Goal: Task Accomplishment & Management: Manage account settings

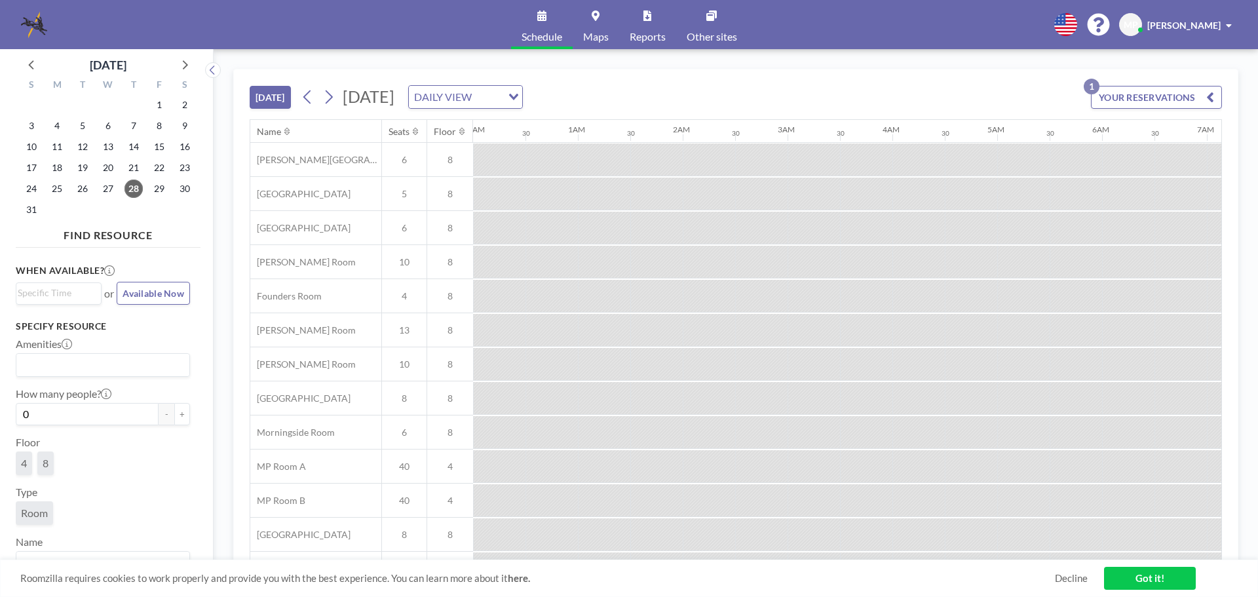
scroll to position [0, 1776]
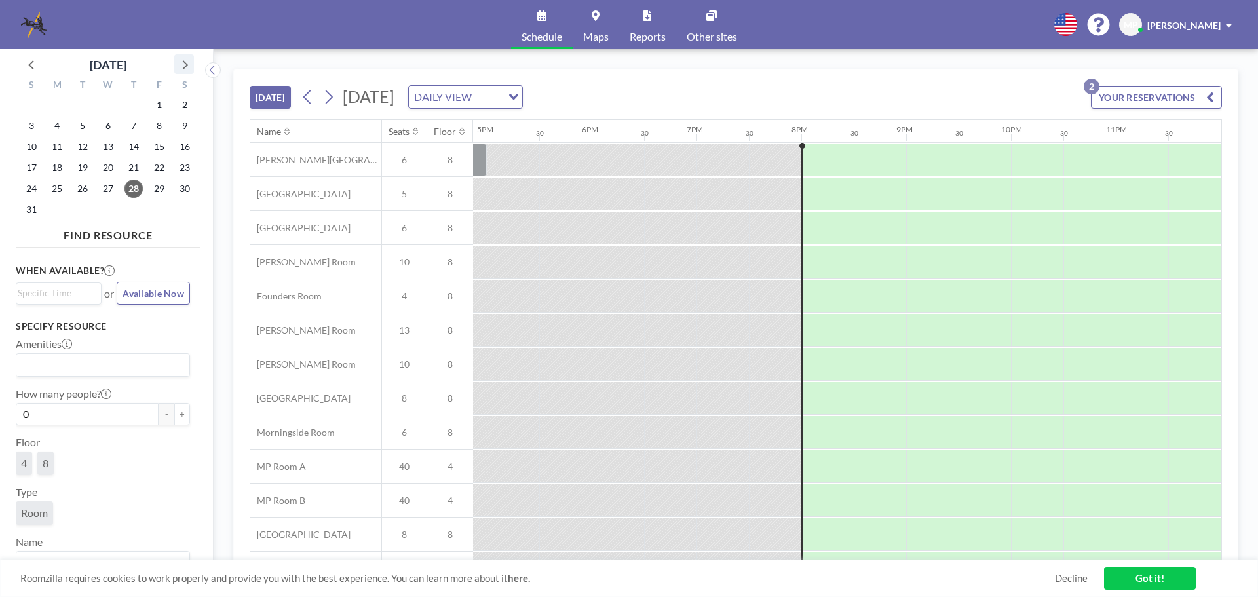
click at [186, 64] on icon at bounding box center [185, 64] width 5 height 9
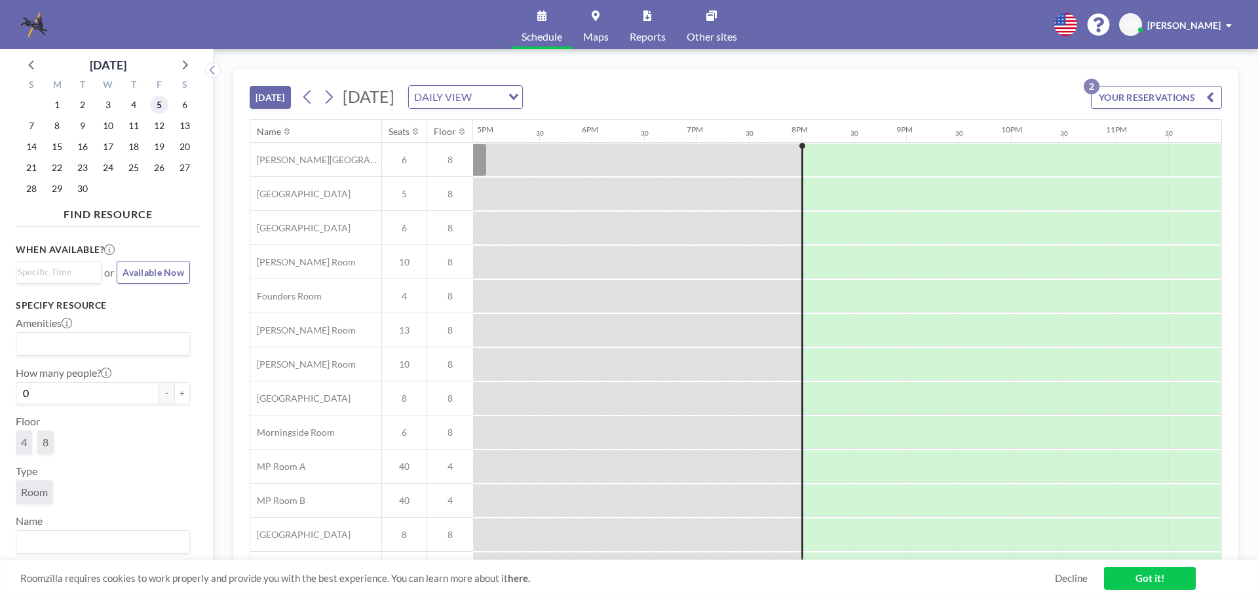
click at [162, 104] on span "5" at bounding box center [159, 105] width 18 height 18
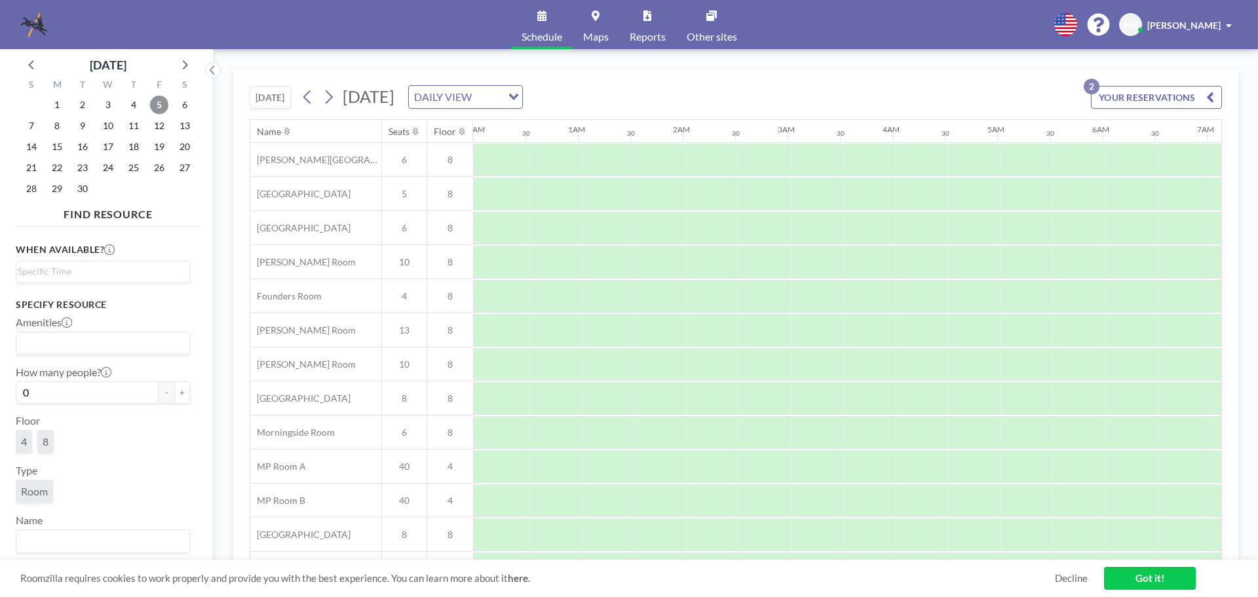
scroll to position [0, 787]
click at [1124, 96] on button "YOUR RESERVATIONS 2" at bounding box center [1156, 97] width 131 height 23
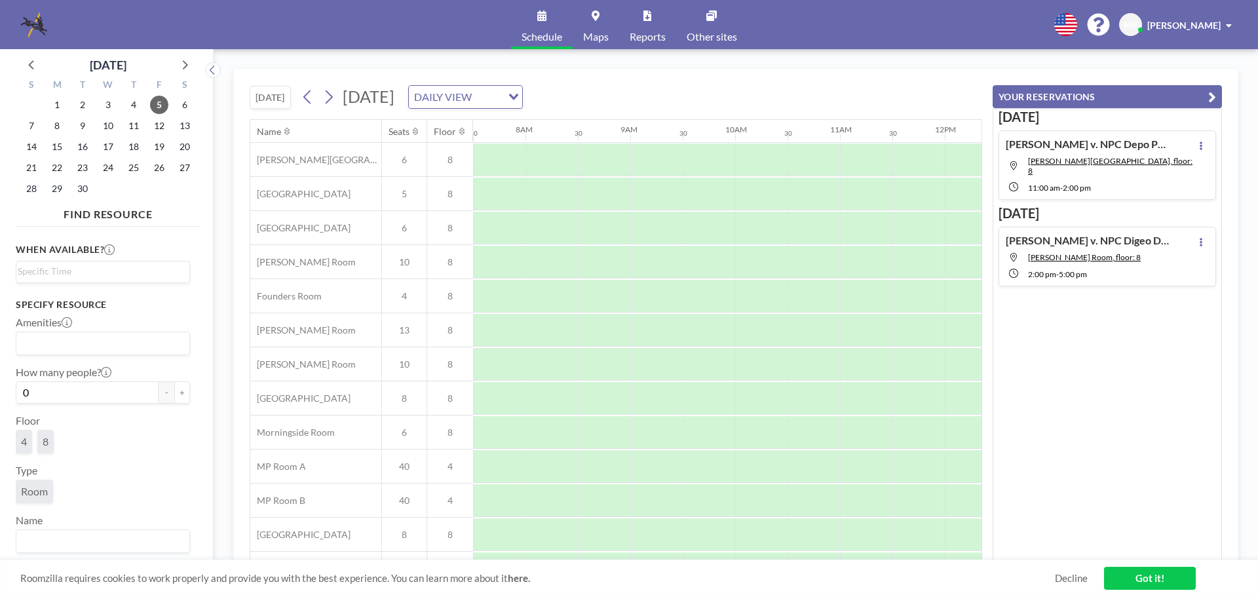
click at [1089, 234] on h4 "[PERSON_NAME] v. NPC Digeo Deposition with [PERSON_NAME]" at bounding box center [1088, 240] width 164 height 13
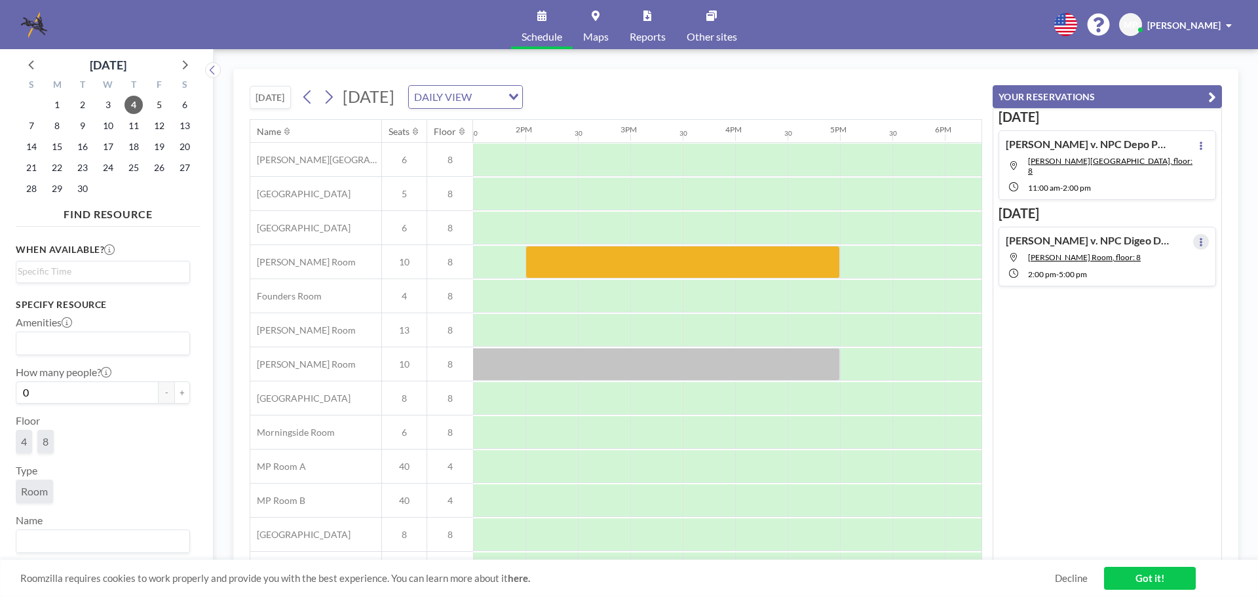
click at [1199, 238] on icon at bounding box center [1201, 242] width 5 height 9
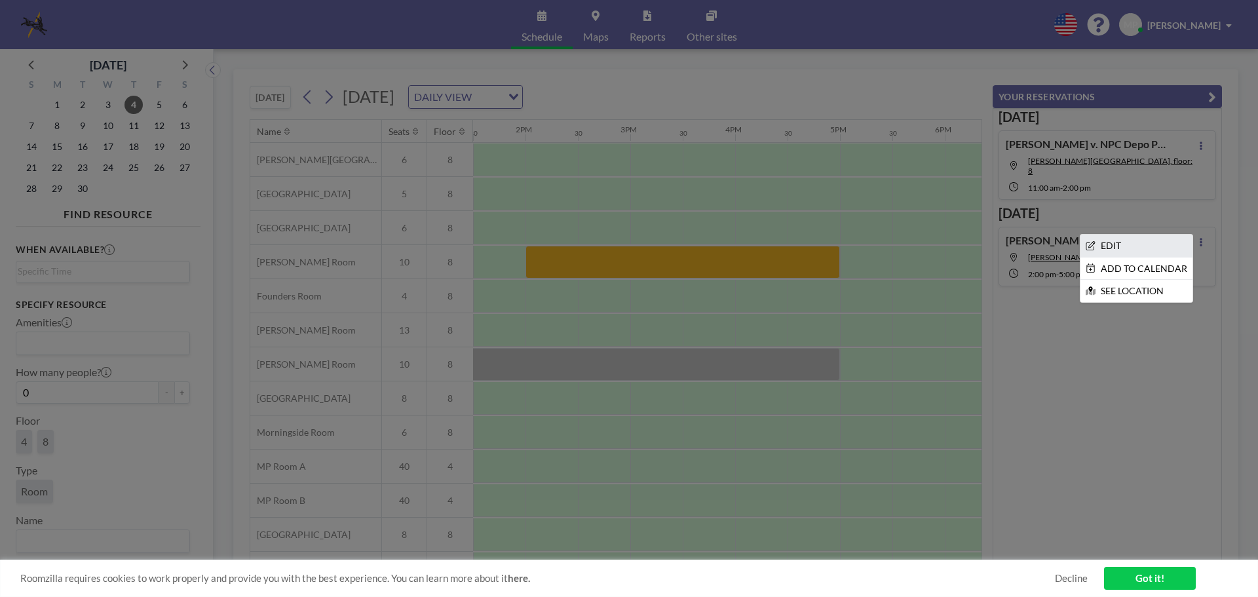
click at [1125, 235] on li "EDIT" at bounding box center [1137, 246] width 112 height 22
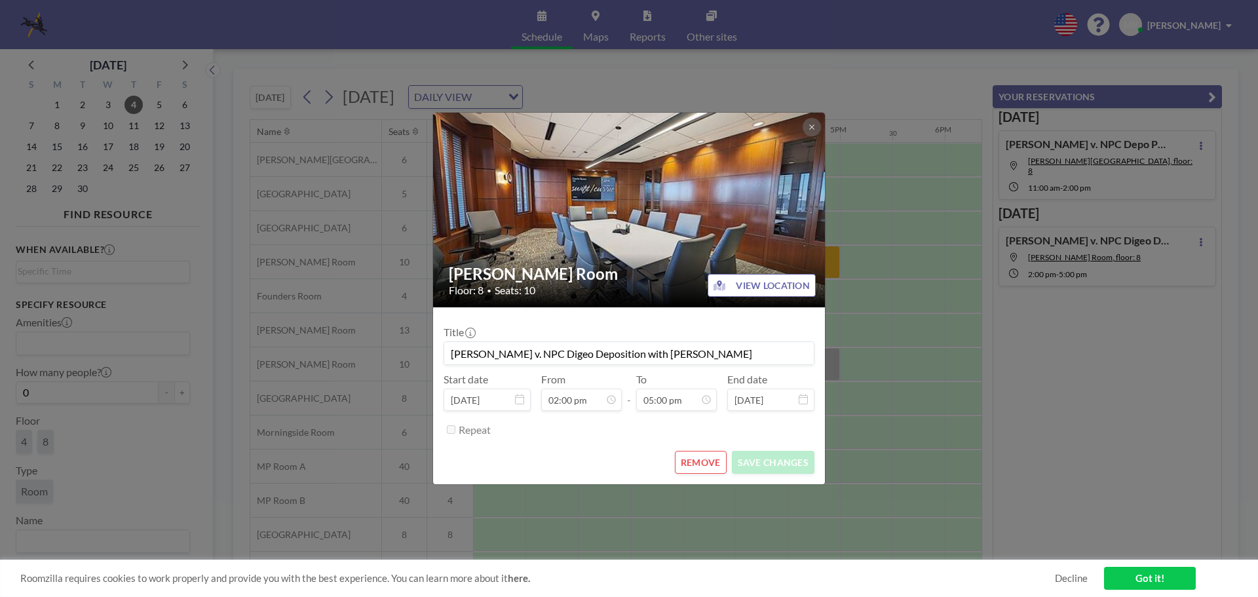
click at [520, 402] on icon at bounding box center [519, 399] width 9 height 10
click at [520, 401] on icon at bounding box center [519, 399] width 9 height 10
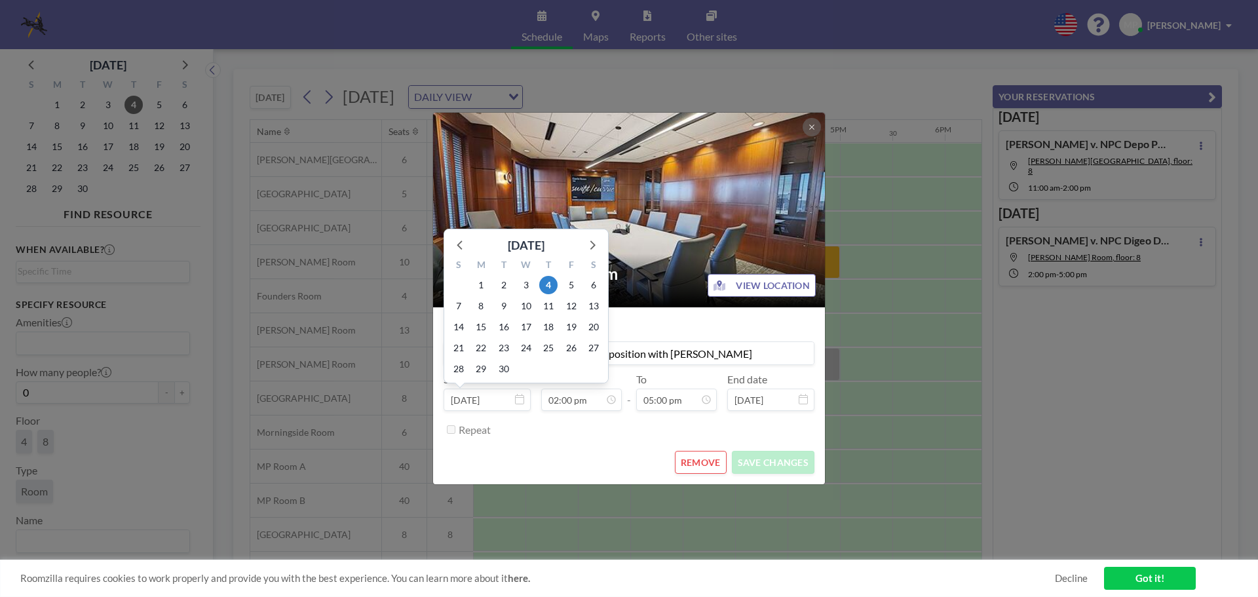
click at [508, 401] on input "[DATE]" at bounding box center [487, 400] width 87 height 22
click at [547, 307] on span "11" at bounding box center [548, 306] width 18 height 18
type input "[DATE]"
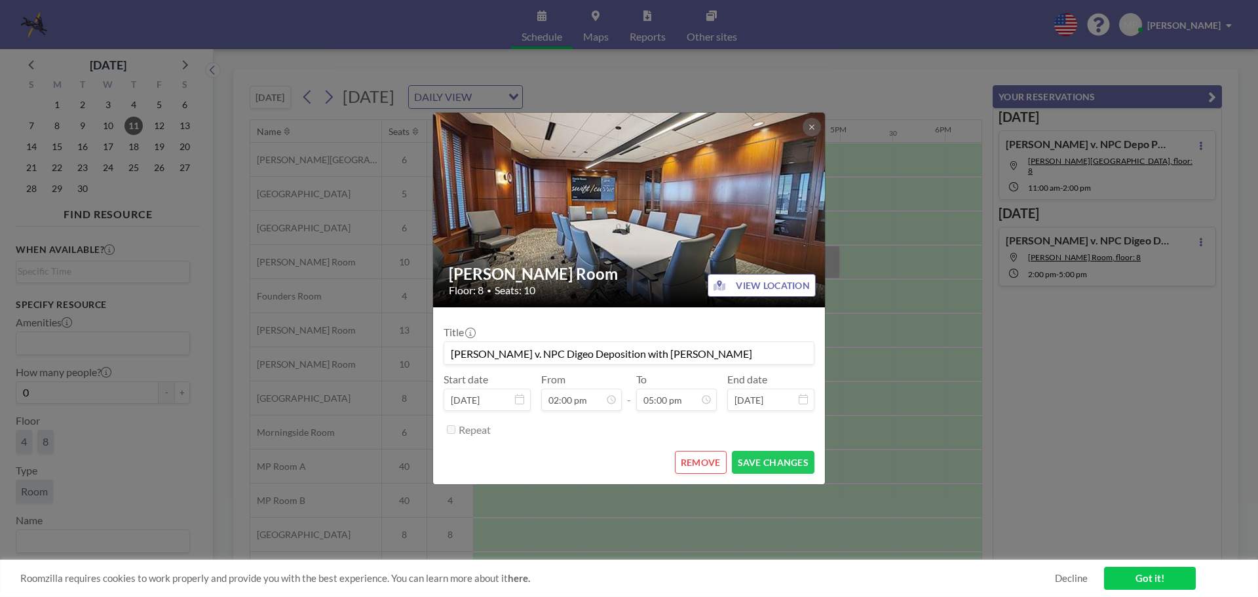
scroll to position [653, 0]
click at [760, 466] on button "SAVE CHANGES" at bounding box center [773, 462] width 83 height 23
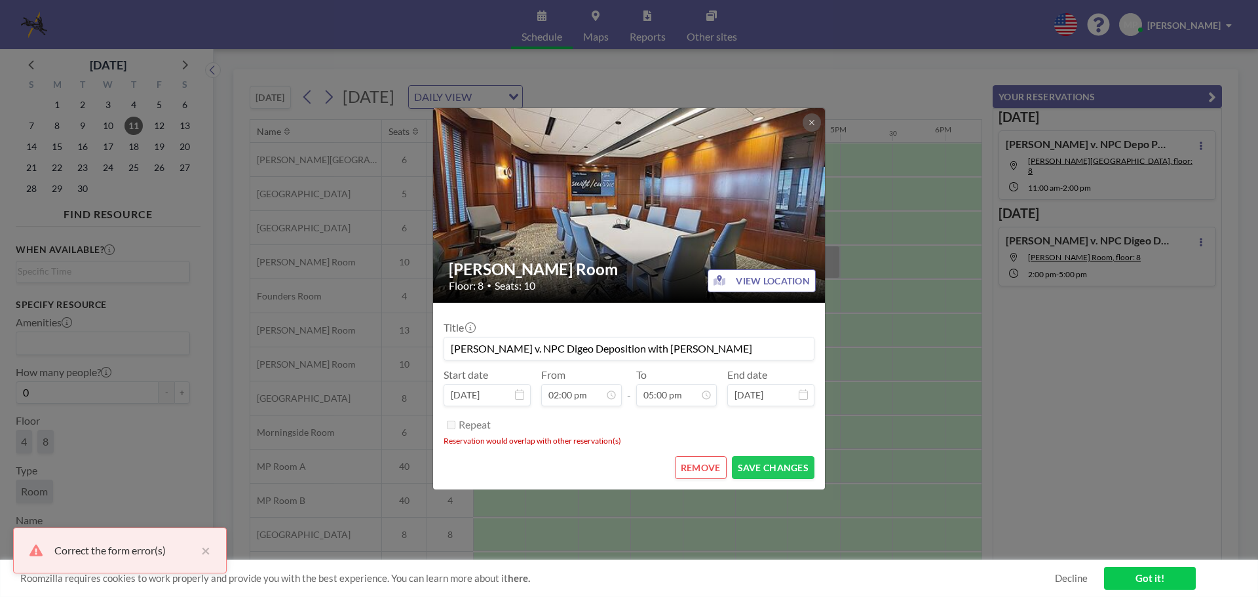
click at [709, 470] on button "REMOVE" at bounding box center [701, 467] width 52 height 23
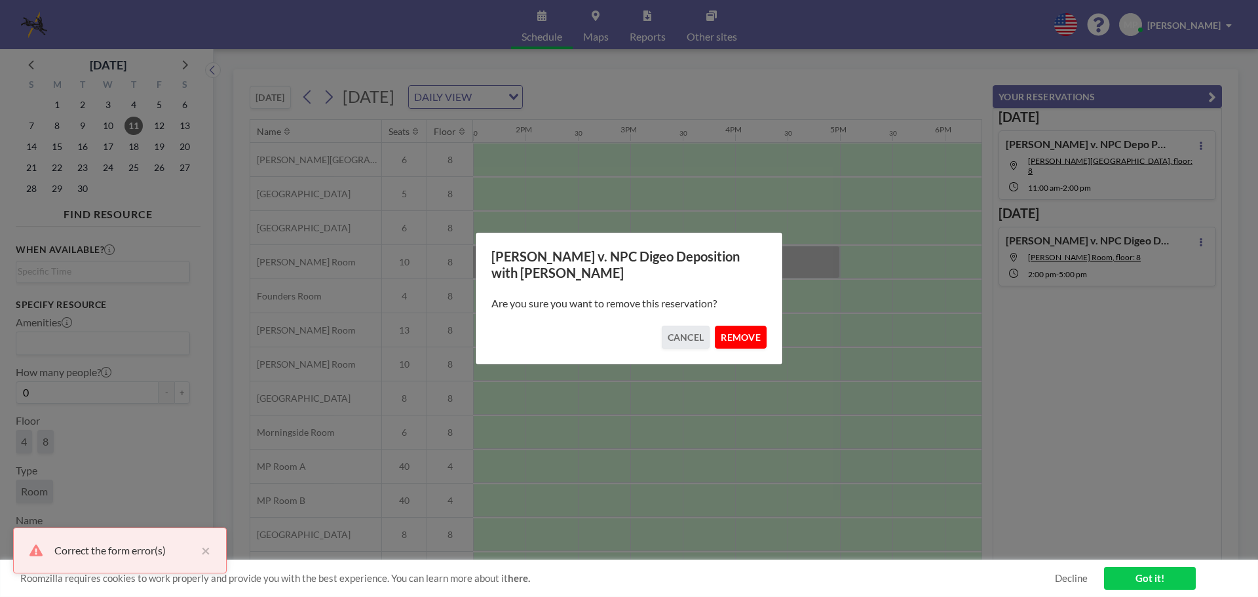
click at [735, 337] on button "REMOVE" at bounding box center [741, 337] width 52 height 23
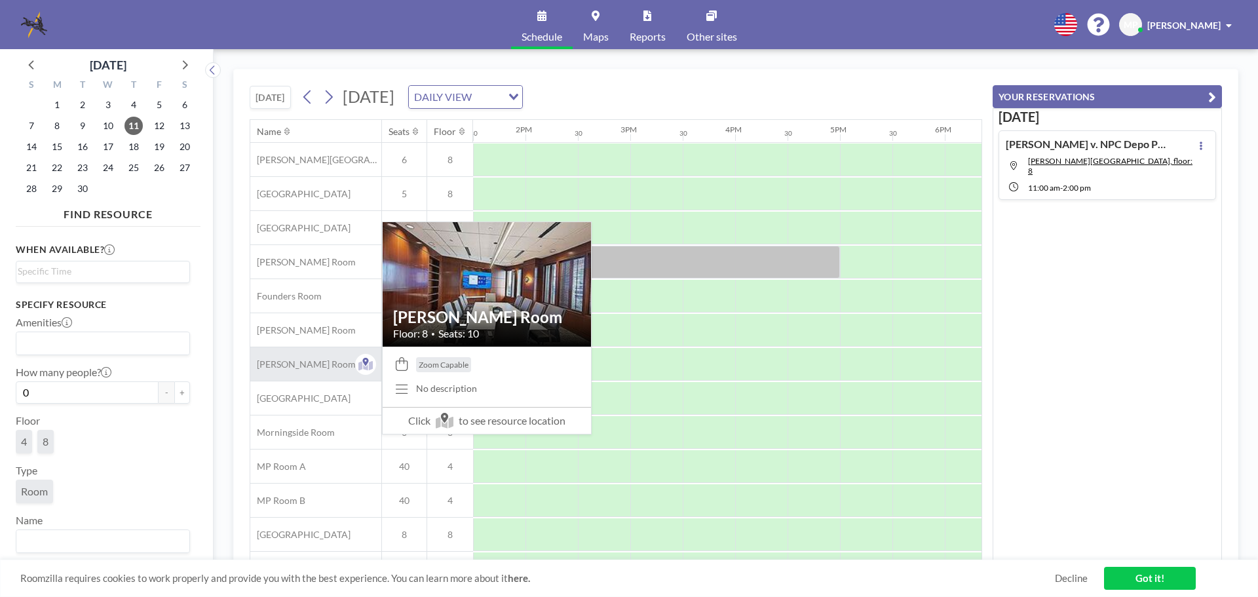
click at [289, 364] on span "[PERSON_NAME] Room" at bounding box center [303, 365] width 106 height 12
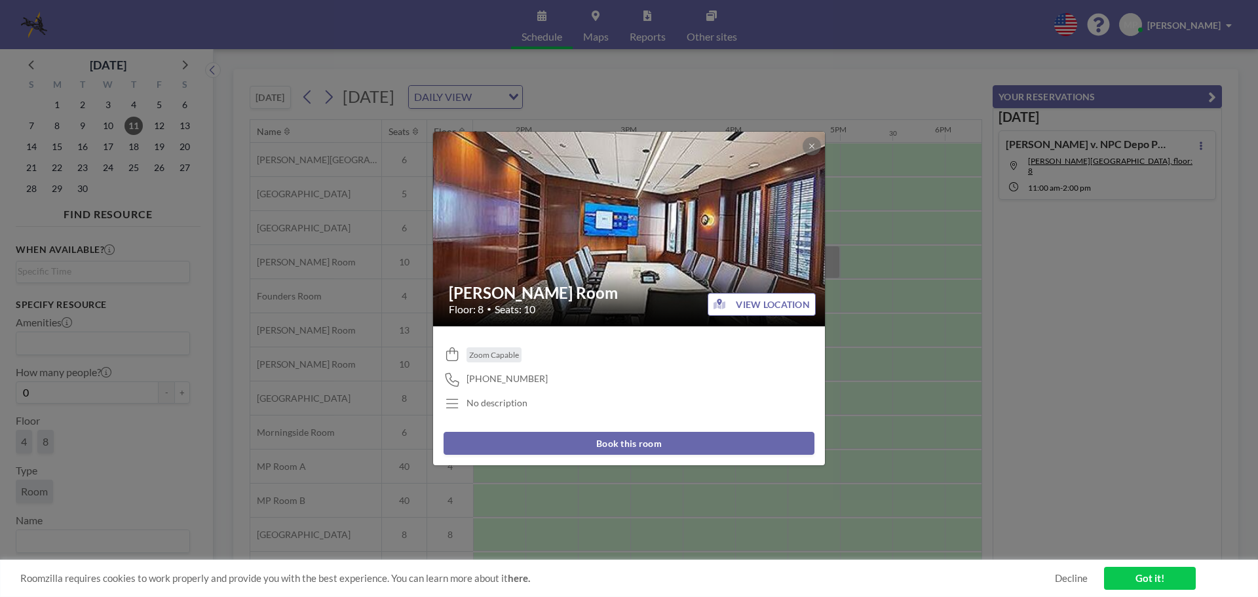
click at [640, 440] on button "Book this room" at bounding box center [629, 443] width 371 height 23
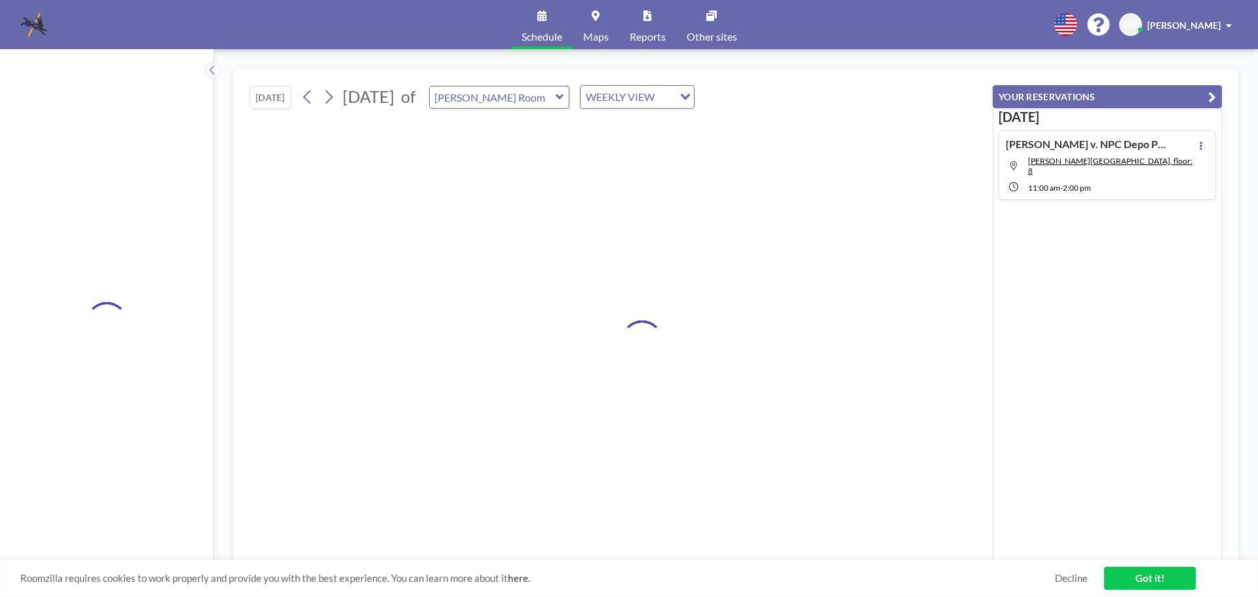
type input "[PERSON_NAME] Room"
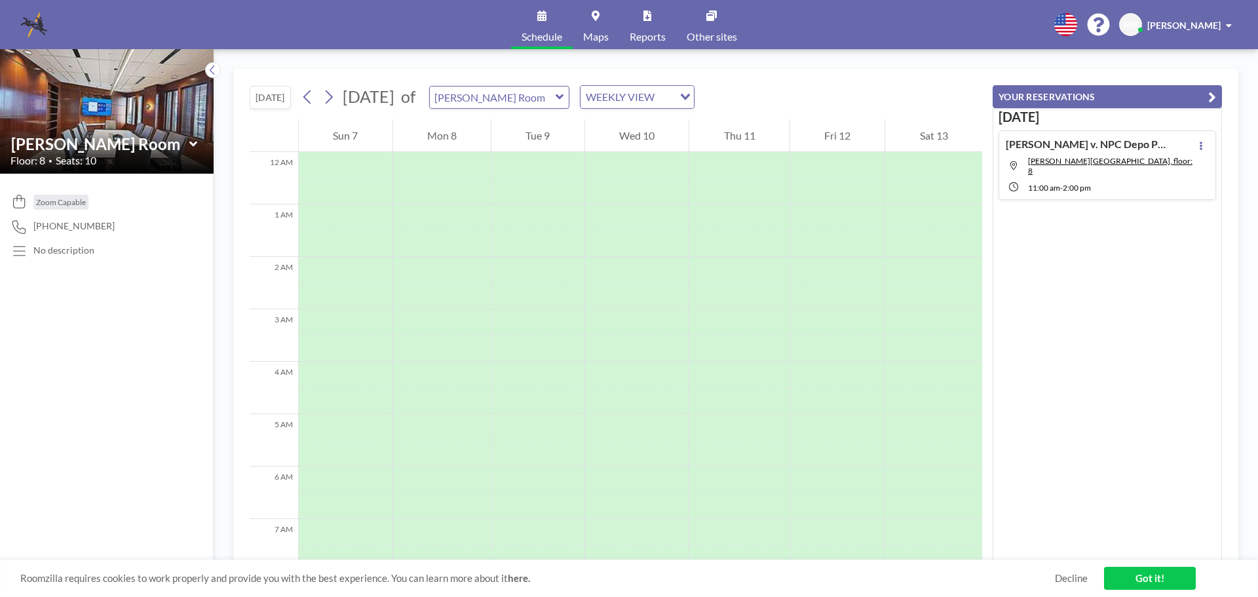
scroll to position [393, 0]
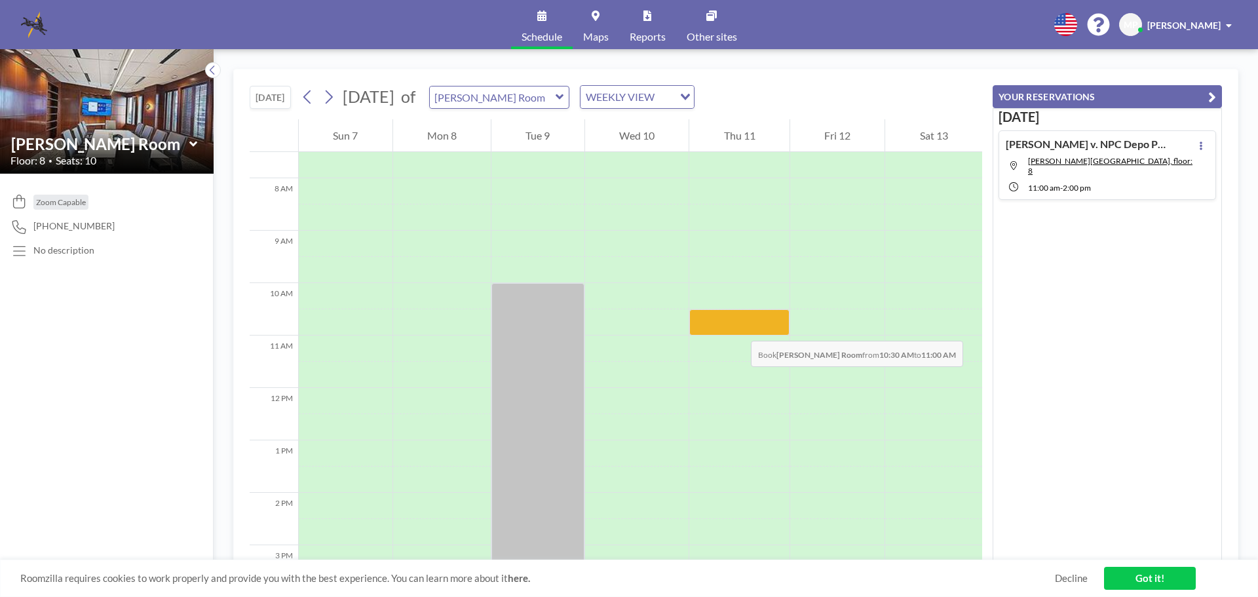
click at [738, 328] on div at bounding box center [740, 322] width 100 height 26
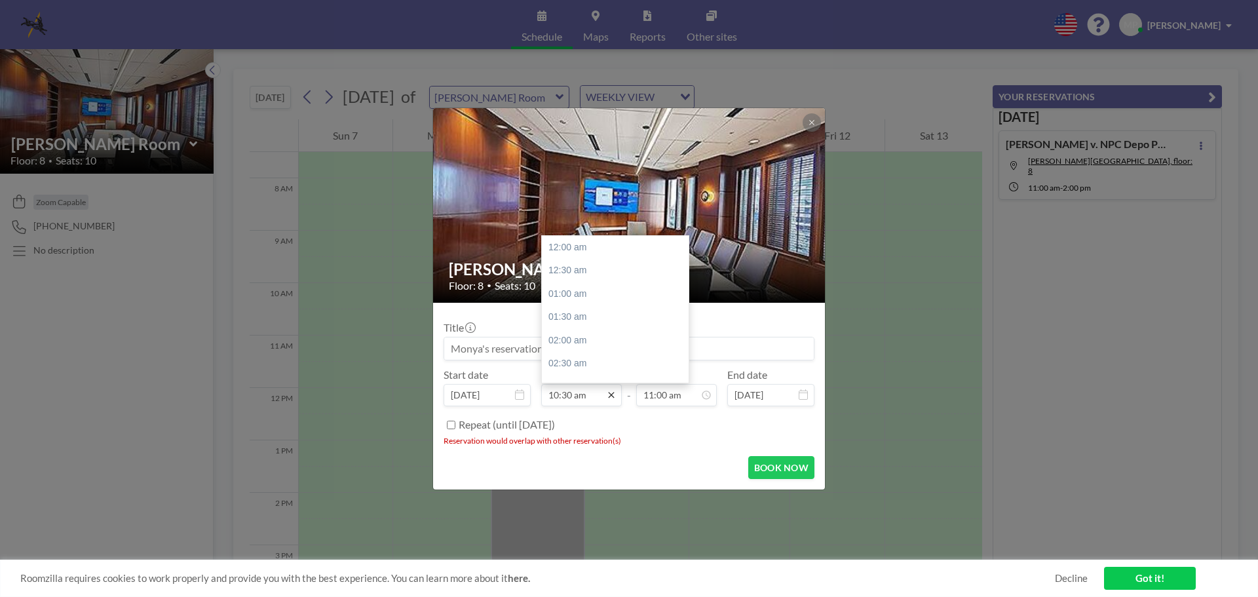
scroll to position [490, 0]
click at [611, 396] on icon at bounding box center [611, 395] width 6 height 6
click at [577, 340] on div "02:00 pm" at bounding box center [618, 346] width 153 height 24
type input "02:00 pm"
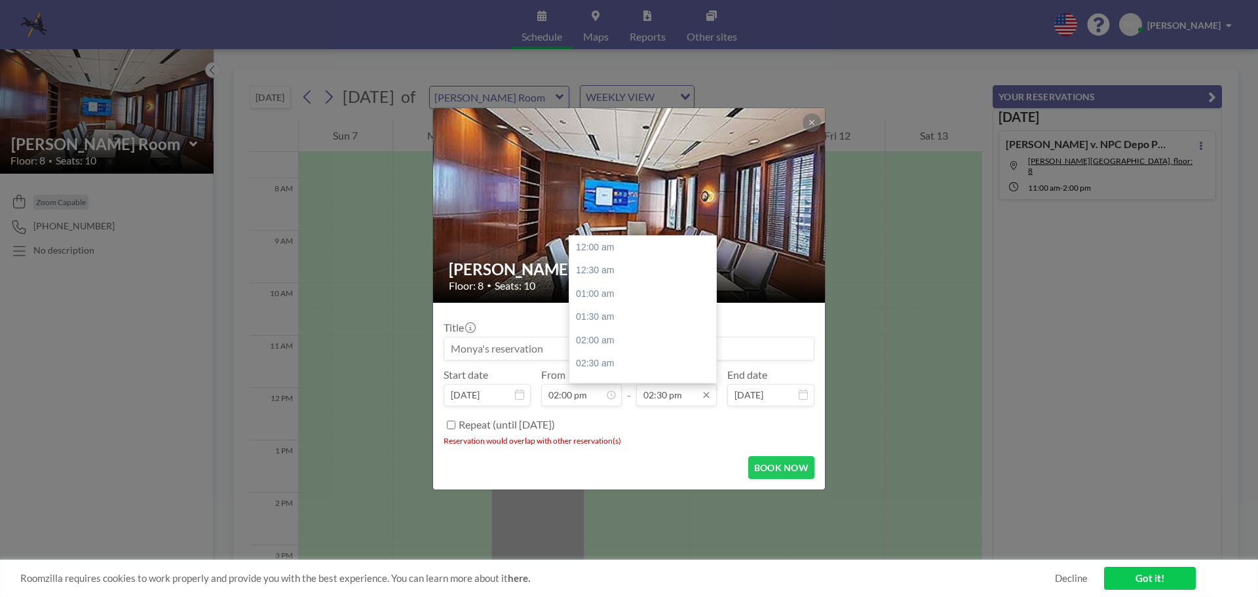
scroll to position [676, 0]
click at [604, 364] on div "05:00 pm" at bounding box center [646, 365] width 153 height 24
type input "05:00 pm"
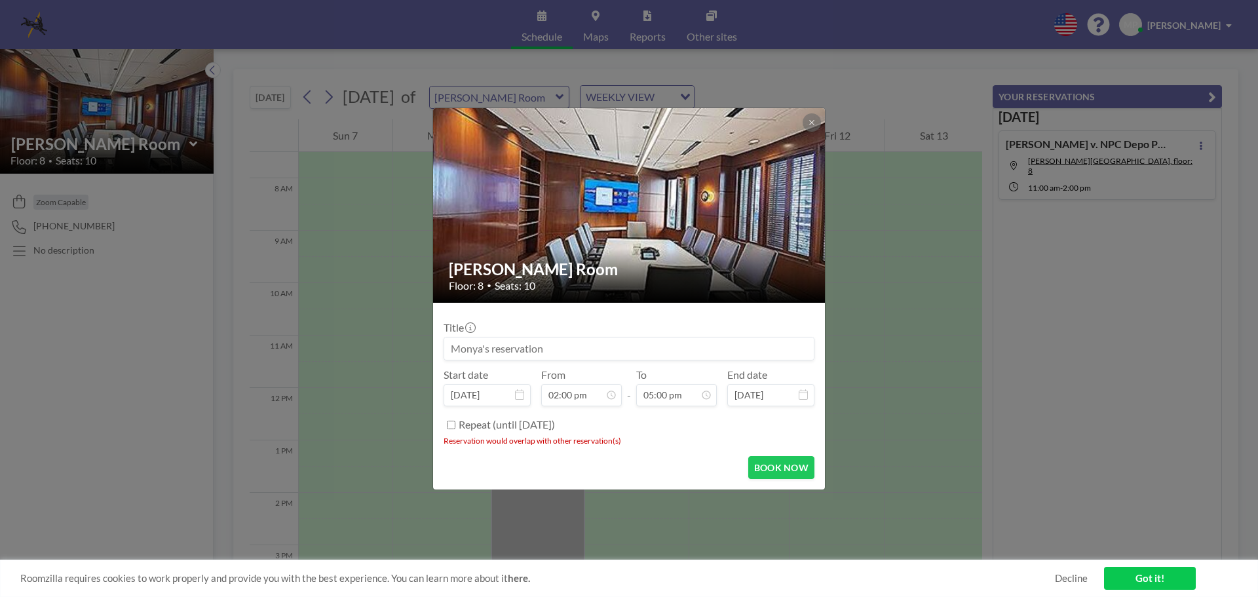
scroll to position [0, 0]
click at [807, 127] on button at bounding box center [812, 122] width 18 height 18
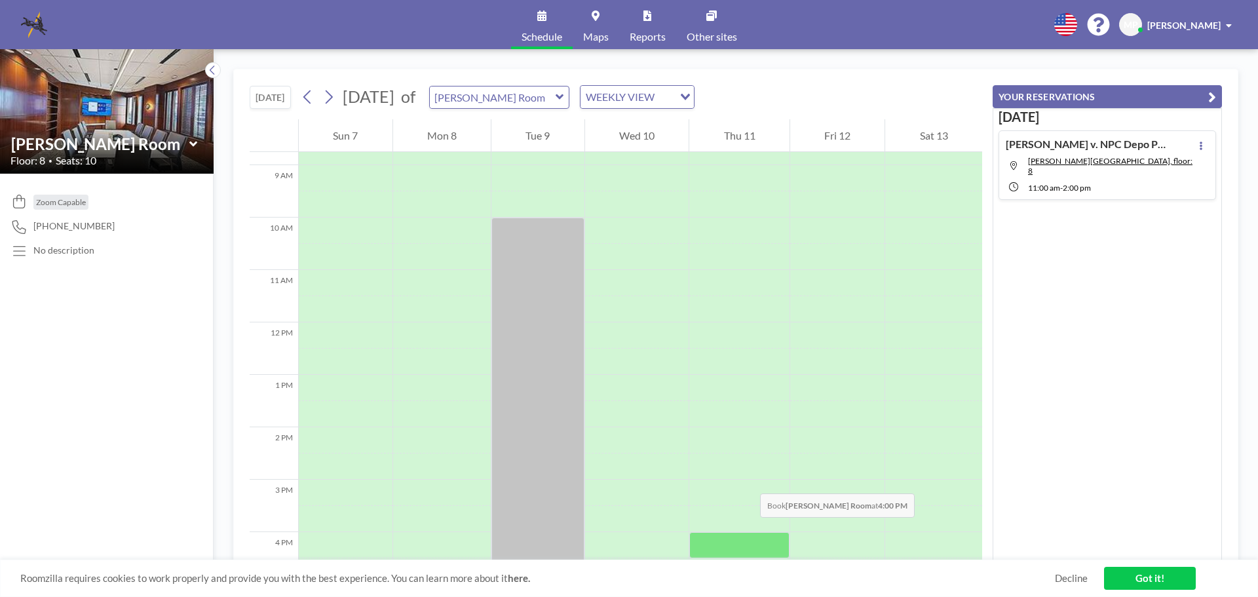
scroll to position [393, 0]
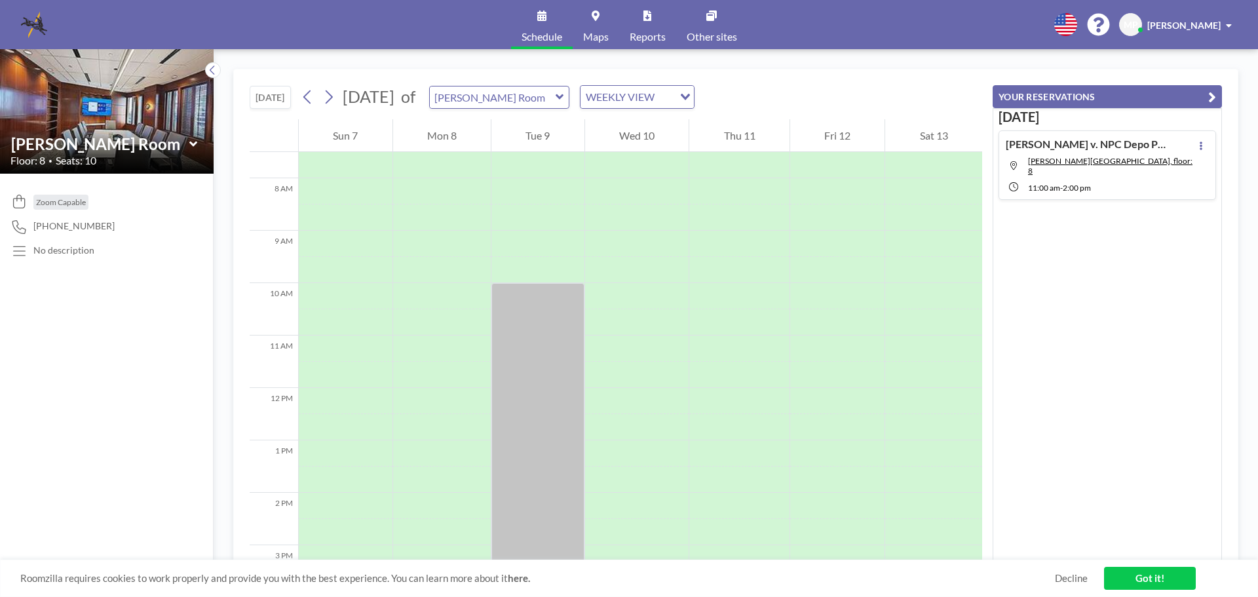
click at [564, 100] on icon at bounding box center [560, 96] width 9 height 13
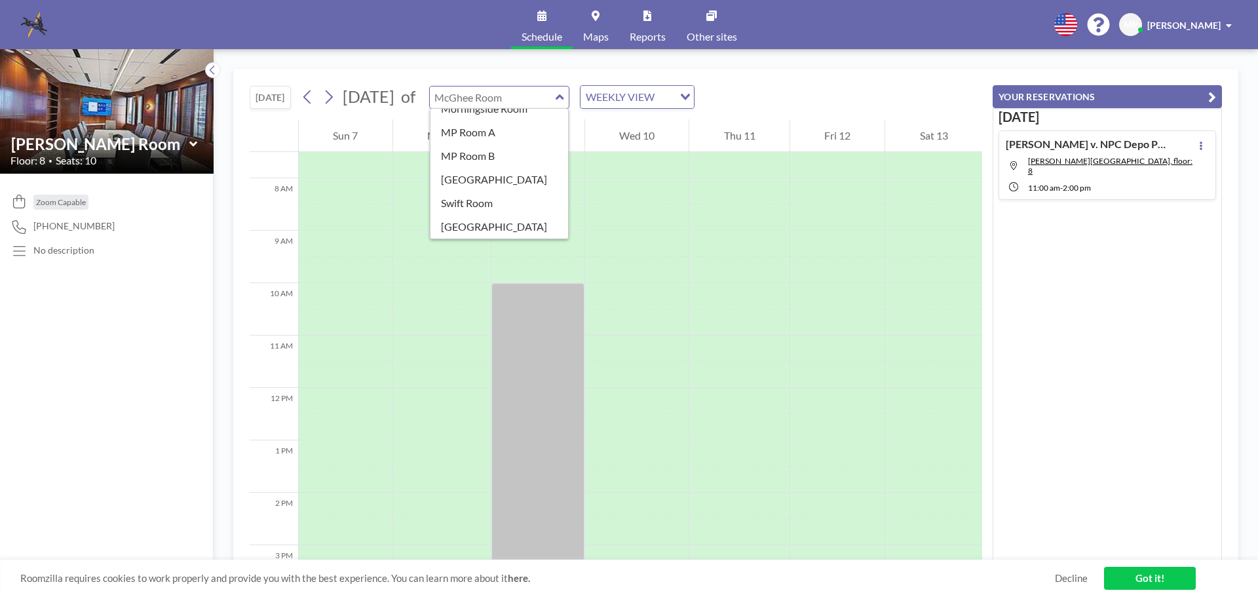
scroll to position [34, 0]
click at [168, 283] on div "Zoom Capable [PHONE_NUMBER] No description" at bounding box center [107, 385] width 214 height 423
click at [207, 68] on button at bounding box center [213, 70] width 16 height 16
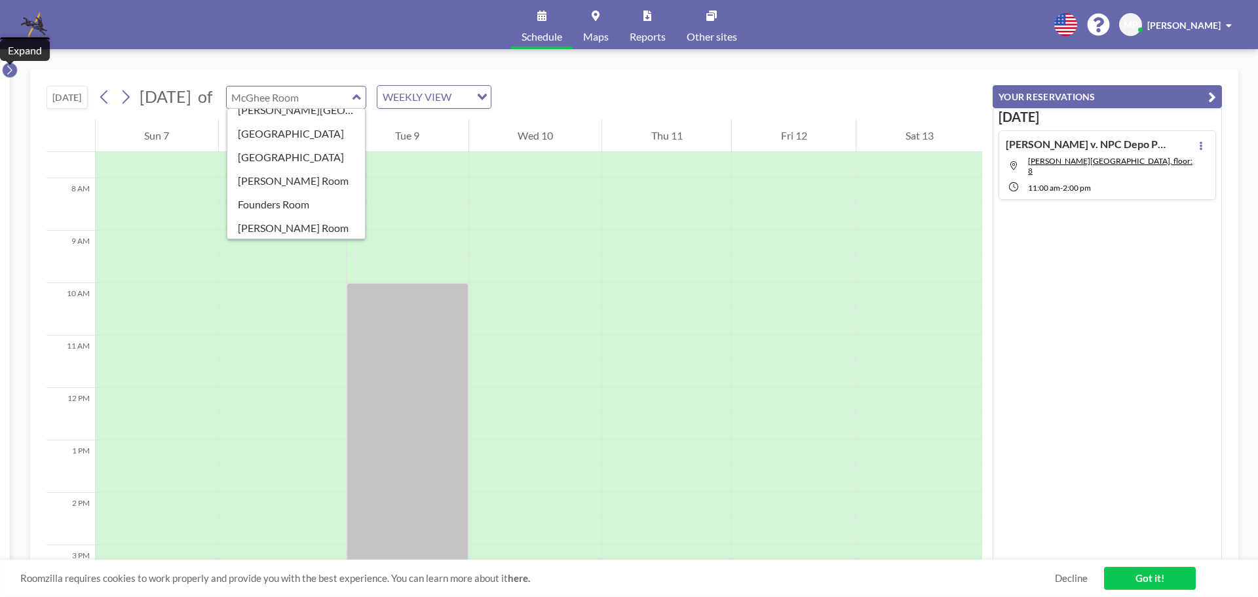
click at [10, 71] on icon at bounding box center [9, 70] width 9 height 13
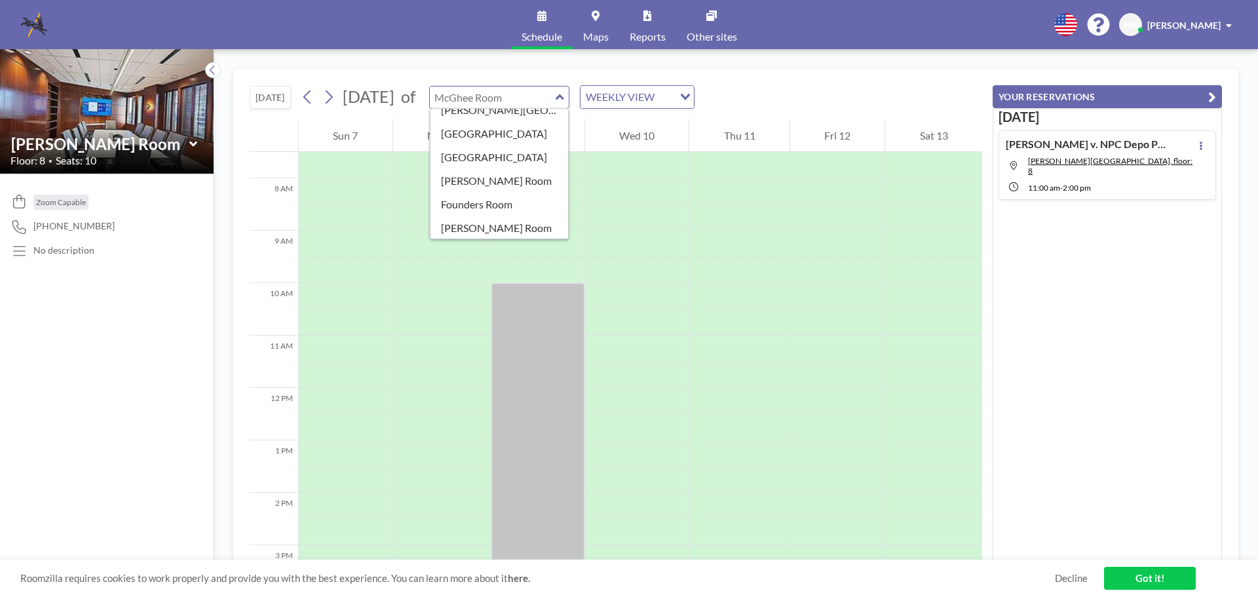
click at [193, 140] on icon at bounding box center [193, 144] width 9 height 13
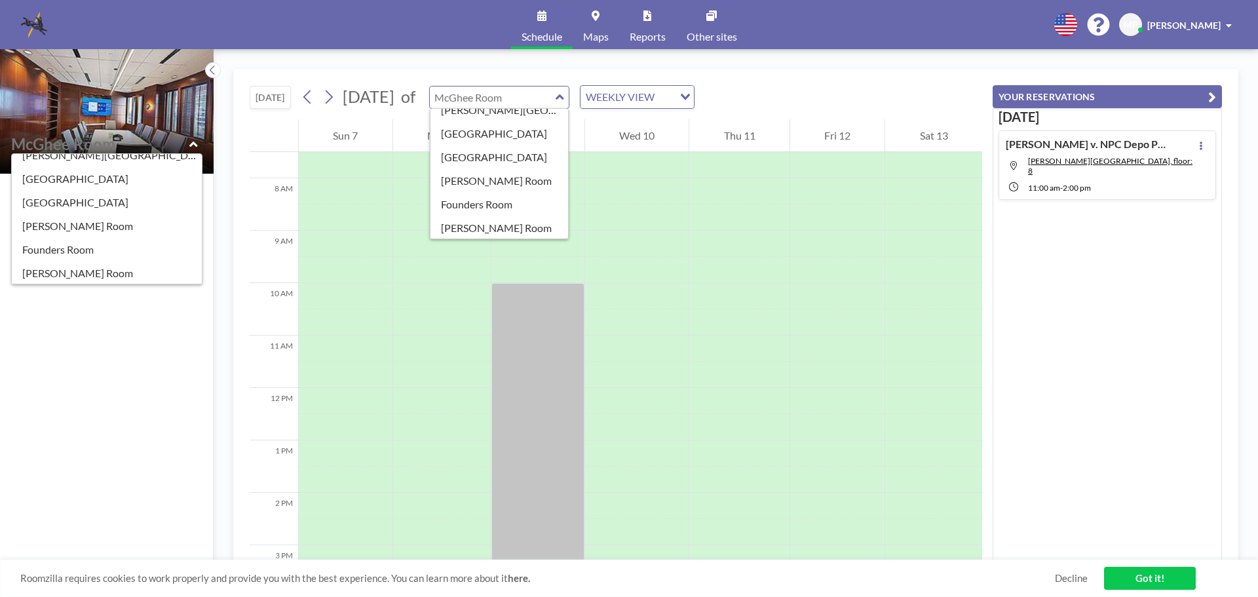
click at [147, 516] on div "Zoom Capable [PHONE_NUMBER] No description" at bounding box center [107, 385] width 214 height 423
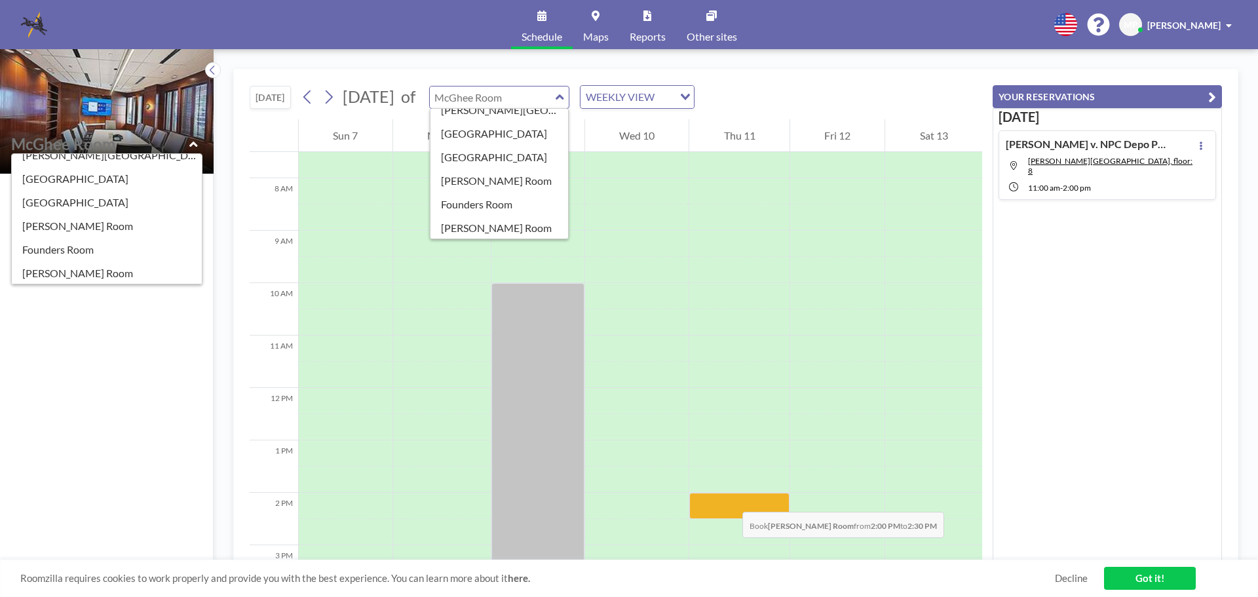
click at [729, 499] on div at bounding box center [740, 506] width 100 height 26
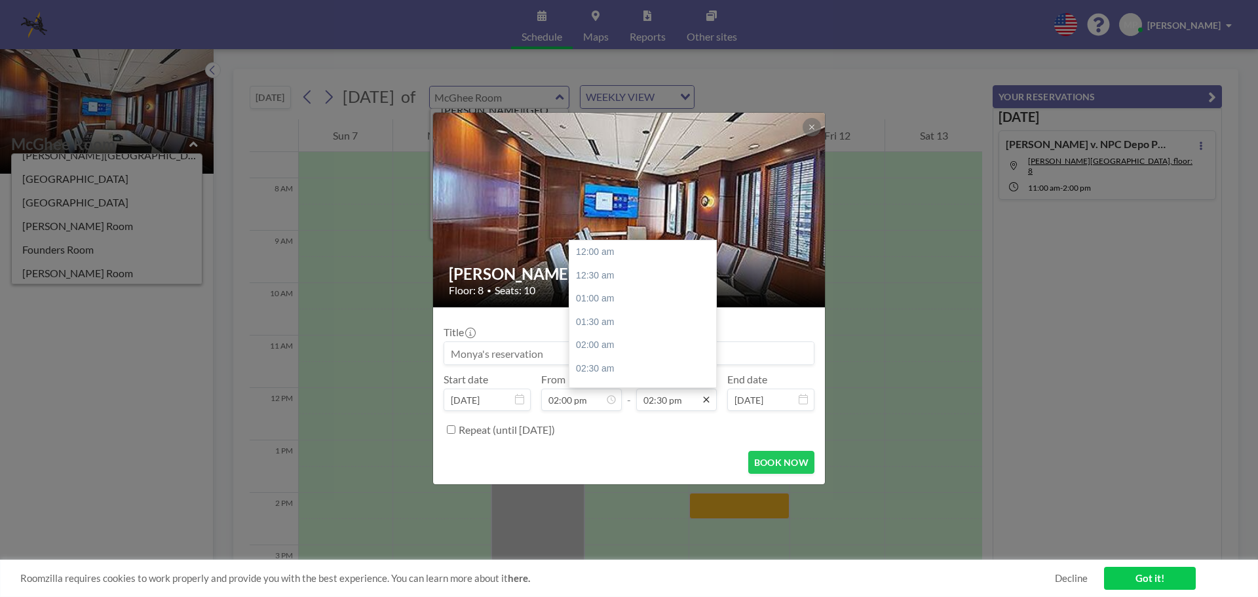
scroll to position [676, 0]
click at [706, 400] on icon at bounding box center [706, 400] width 6 height 6
click at [587, 364] on div "05:00 pm" at bounding box center [646, 369] width 153 height 24
type input "05:00 pm"
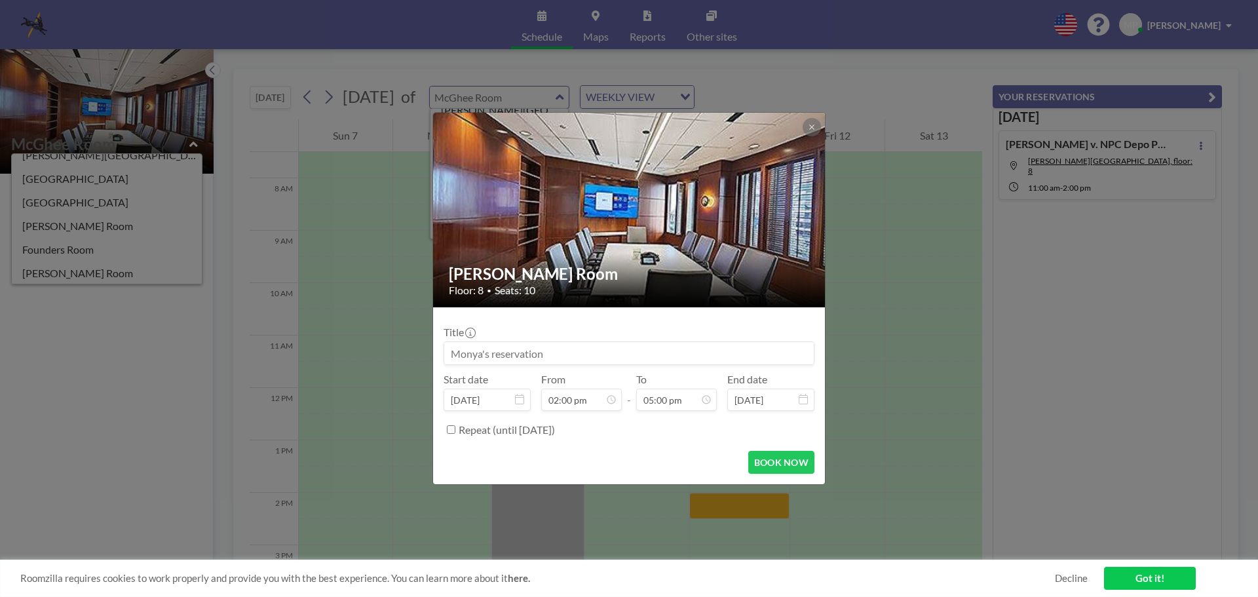
scroll to position [793, 0]
click at [773, 462] on button "BOOK NOW" at bounding box center [782, 462] width 66 height 23
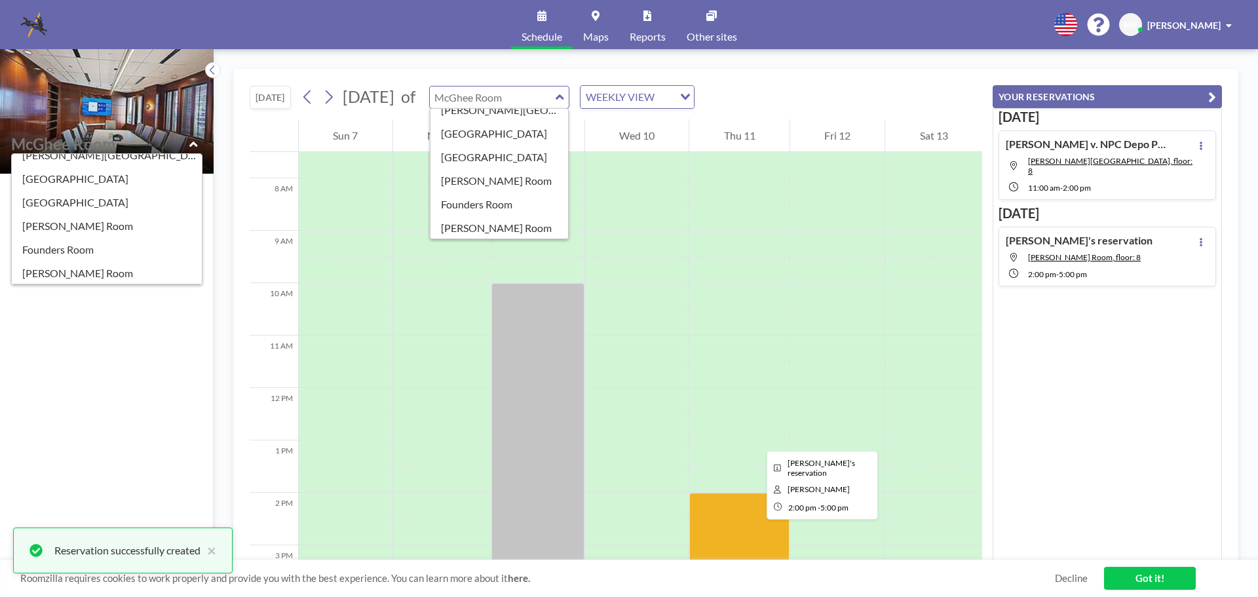
click at [756, 531] on div at bounding box center [740, 571] width 100 height 157
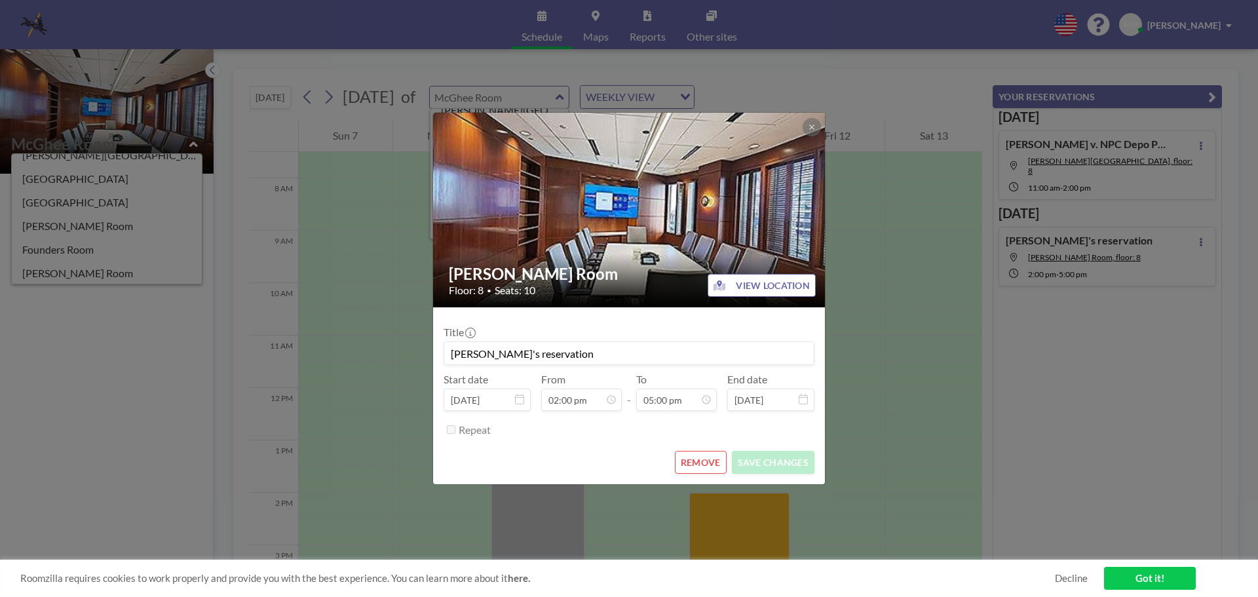
click at [756, 531] on div "[PERSON_NAME] Room Floor: 8 • Seats: 10 VIEW LOCATION Title Monya's reservation…" at bounding box center [629, 298] width 1258 height 597
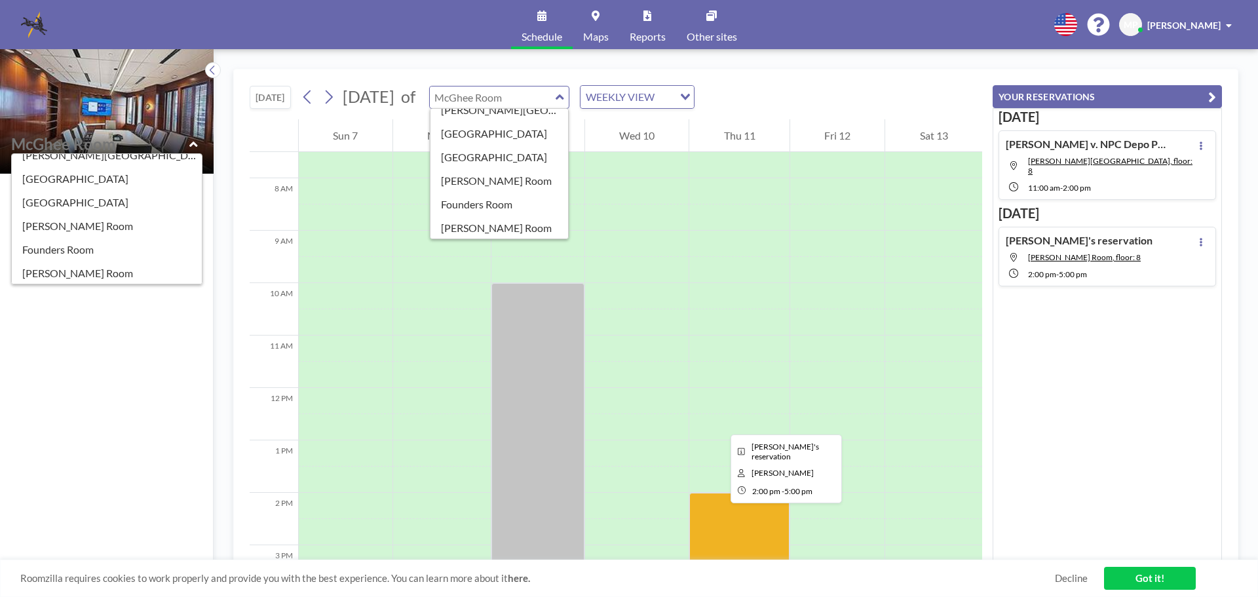
click at [720, 515] on div at bounding box center [740, 571] width 100 height 157
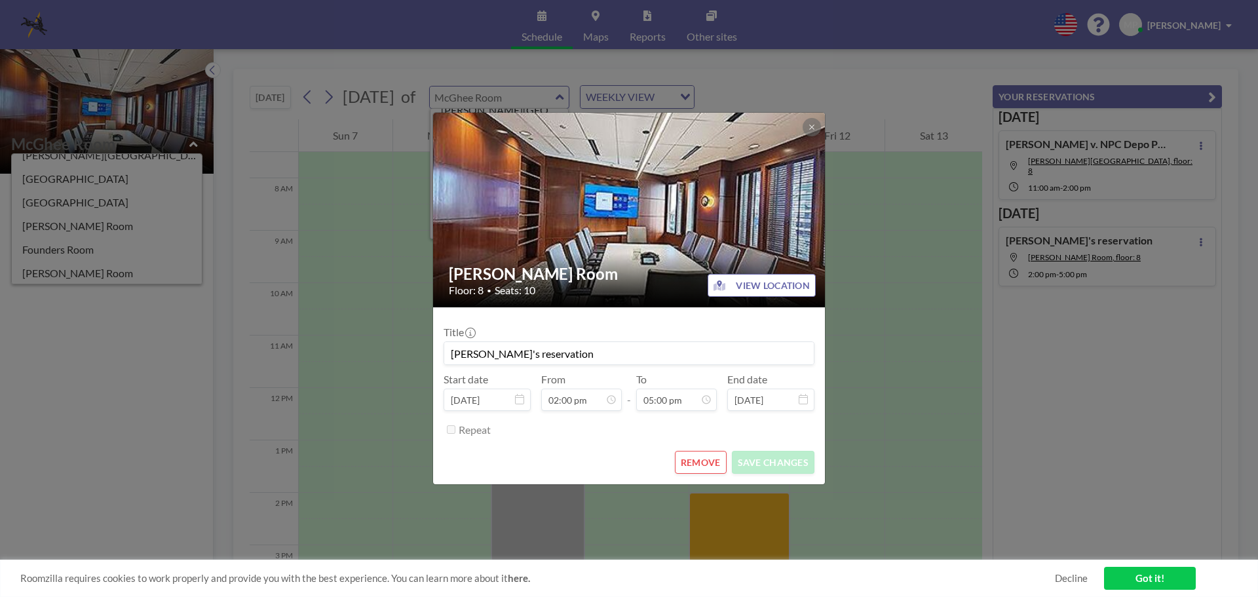
click at [563, 349] on input "[PERSON_NAME]'s reservation" at bounding box center [629, 353] width 370 height 22
type input "M"
type input "[PERSON_NAME] v. NPC Depo [PERSON_NAME] MLW"
click at [758, 463] on button "SAVE CHANGES" at bounding box center [773, 462] width 83 height 23
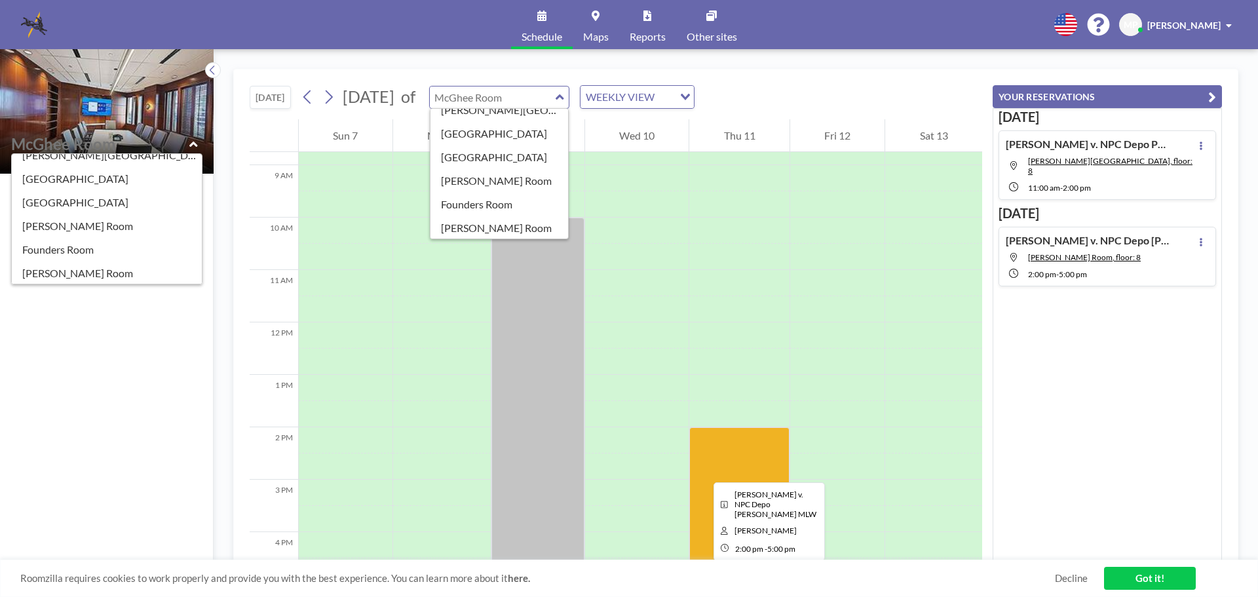
scroll to position [393, 0]
